Goal: Information Seeking & Learning: Learn about a topic

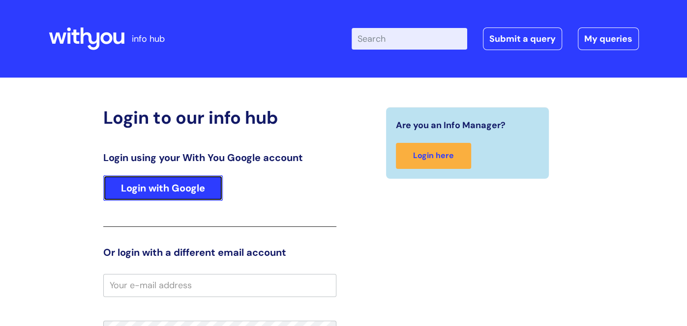
click at [177, 191] on link "Login with Google" at bounding box center [162, 189] width 119 height 26
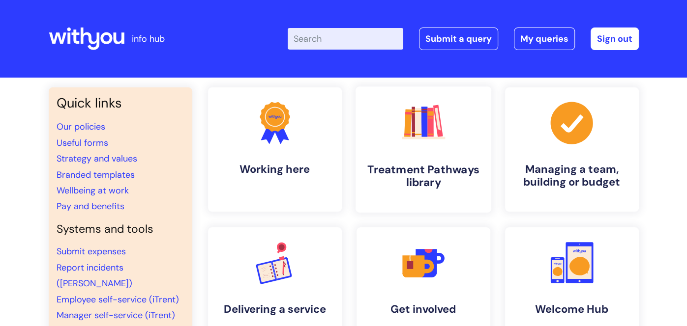
click at [418, 173] on h4 "Treatment Pathways library" at bounding box center [423, 176] width 120 height 27
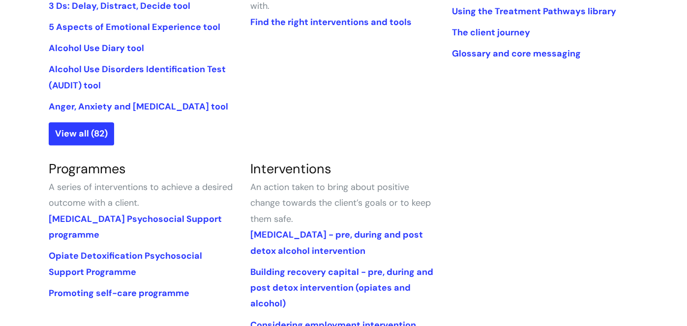
scroll to position [229, 0]
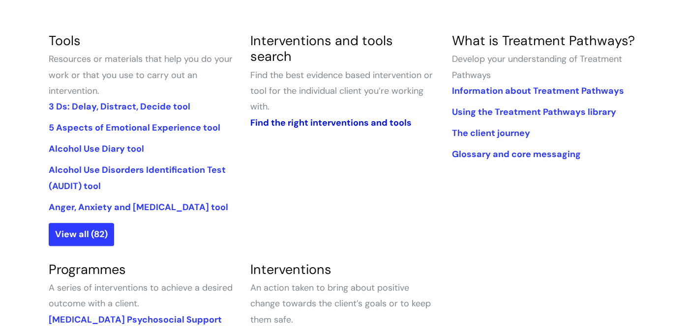
click at [351, 117] on link "Find the right interventions and tools" at bounding box center [330, 123] width 161 height 12
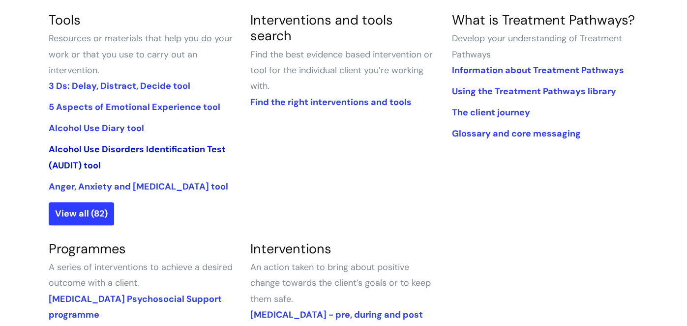
scroll to position [256, 0]
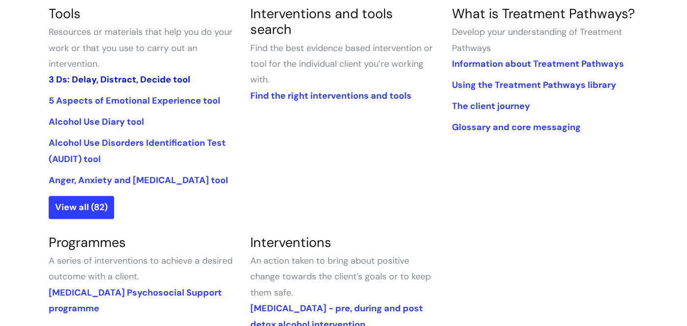
click at [151, 79] on link "3 Ds: Delay, Distract, Decide tool" at bounding box center [120, 80] width 142 height 12
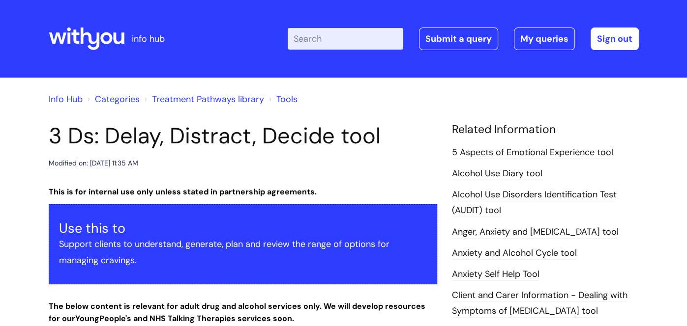
click at [121, 101] on link "Categories" at bounding box center [117, 99] width 45 height 12
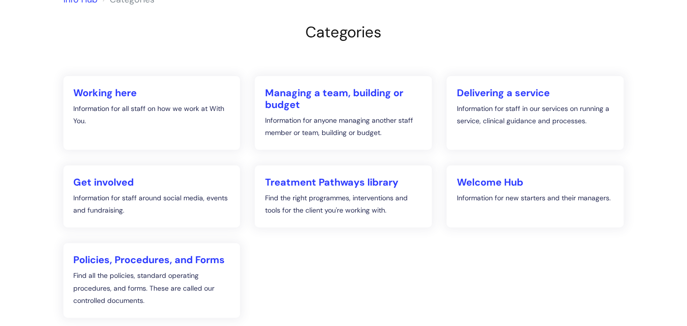
scroll to position [191, 0]
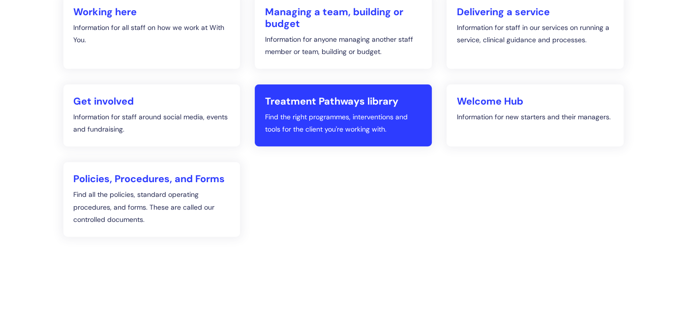
click at [368, 113] on p "Find the right programmes, interventions and tools for the client you're workin…" at bounding box center [343, 123] width 157 height 25
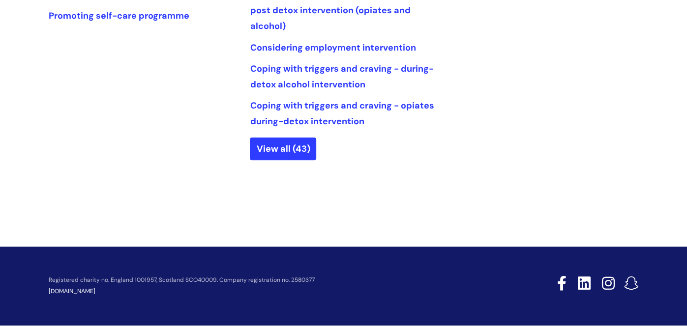
scroll to position [609, 0]
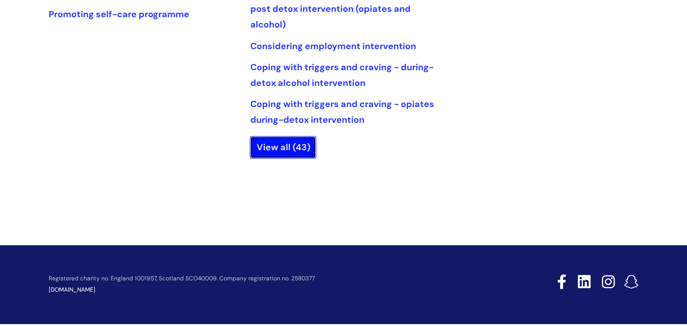
click at [291, 145] on link "View all (43)" at bounding box center [283, 147] width 66 height 23
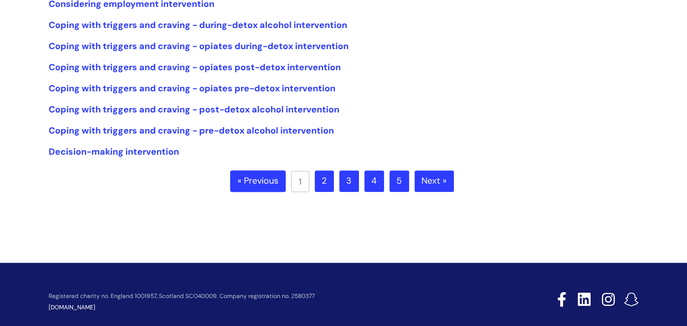
scroll to position [313, 0]
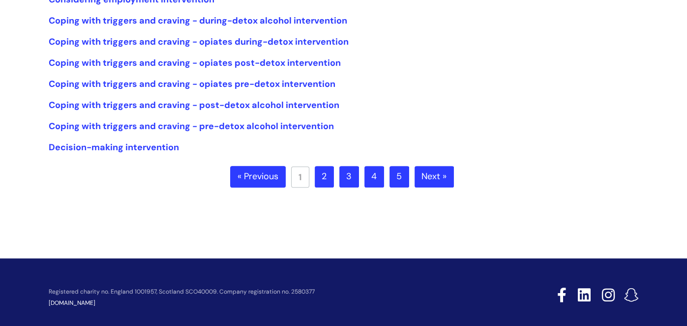
click at [329, 174] on link "2" at bounding box center [324, 177] width 19 height 22
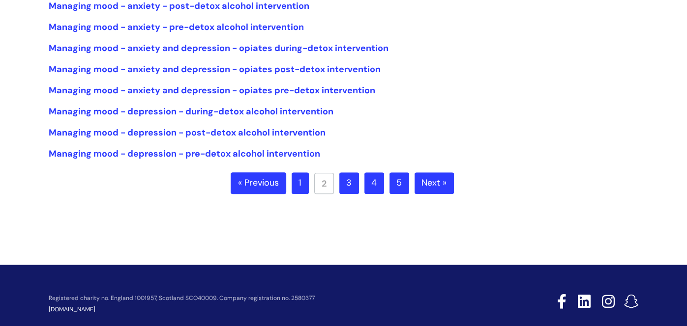
scroll to position [315, 0]
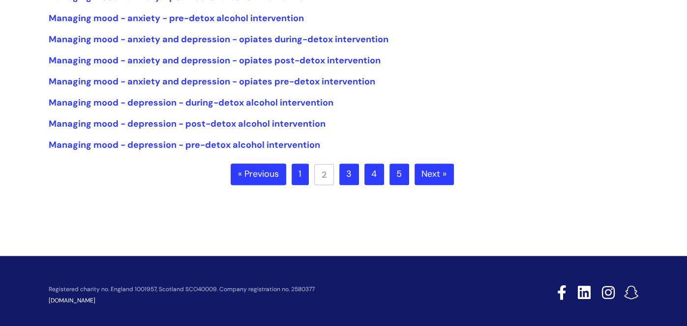
click at [347, 172] on link "3" at bounding box center [349, 175] width 20 height 22
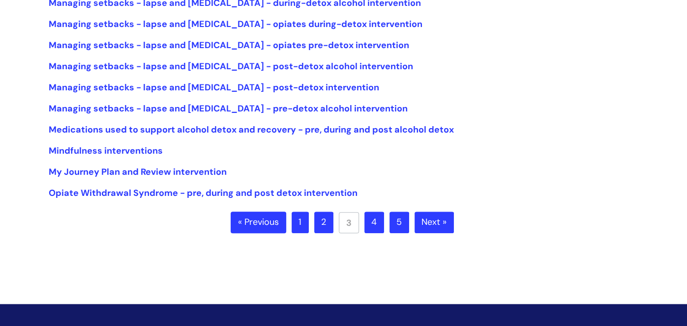
scroll to position [296, 0]
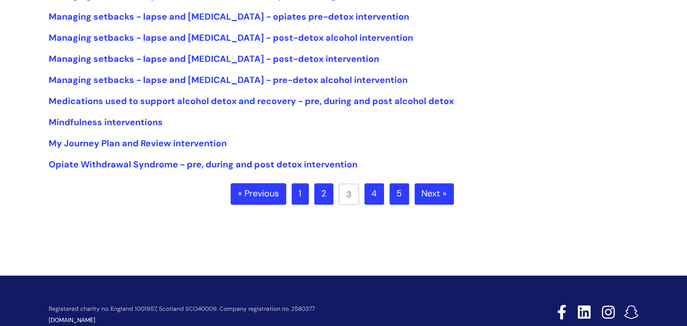
click at [373, 193] on link "4" at bounding box center [374, 194] width 20 height 22
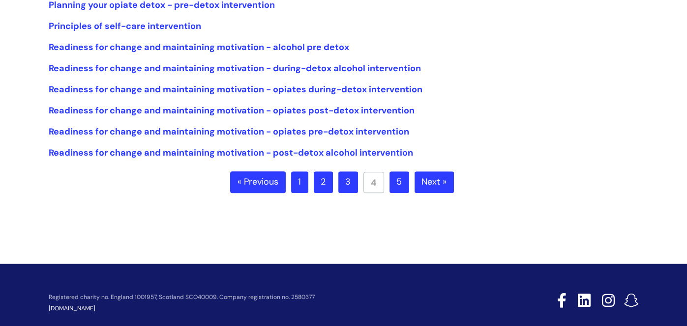
scroll to position [308, 0]
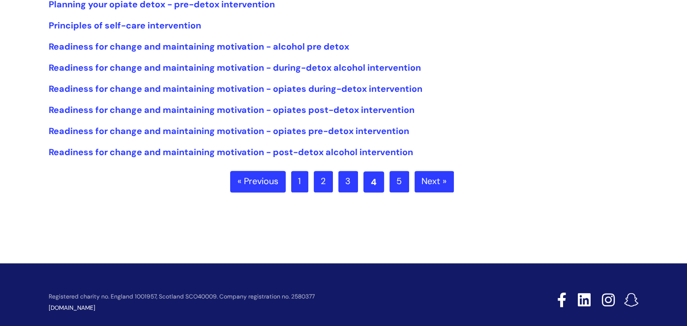
click at [375, 183] on link "4" at bounding box center [373, 182] width 21 height 21
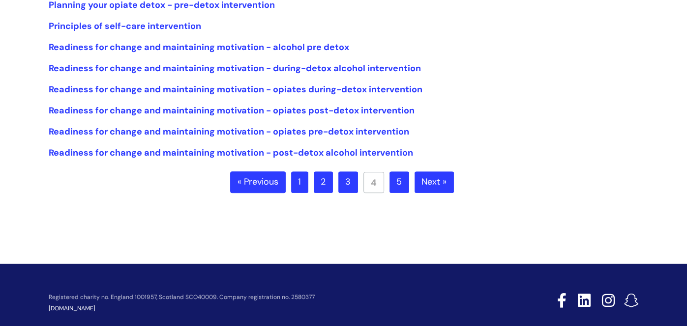
scroll to position [339, 0]
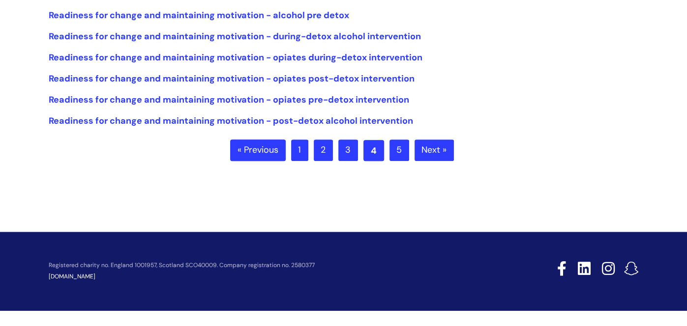
click at [373, 150] on link "4" at bounding box center [373, 150] width 21 height 21
click at [373, 155] on link "4" at bounding box center [373, 150] width 21 height 21
click at [404, 149] on link "5" at bounding box center [399, 151] width 20 height 22
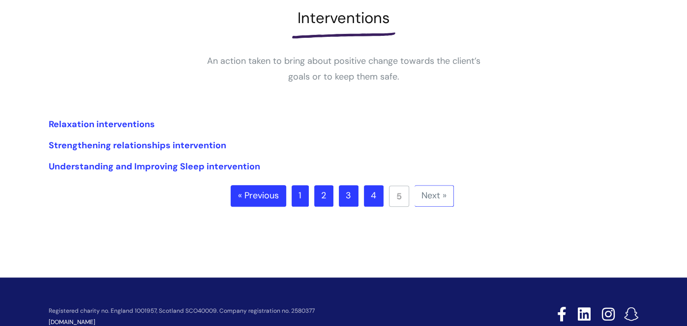
scroll to position [153, 0]
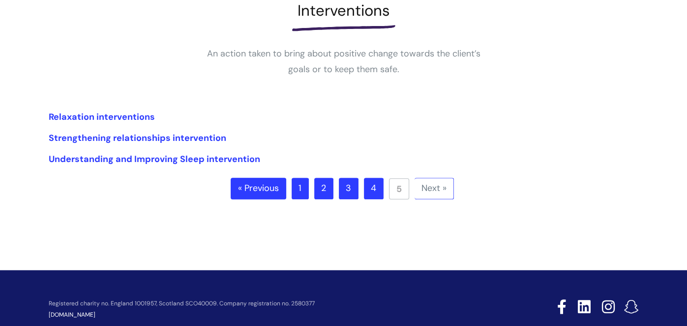
click at [432, 188] on link "Next »" at bounding box center [433, 189] width 39 height 22
click at [262, 187] on link "« Previous" at bounding box center [259, 189] width 56 height 22
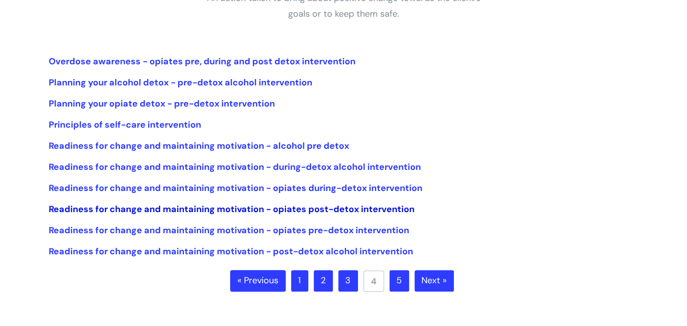
scroll to position [213, 0]
